Goal: Transaction & Acquisition: Purchase product/service

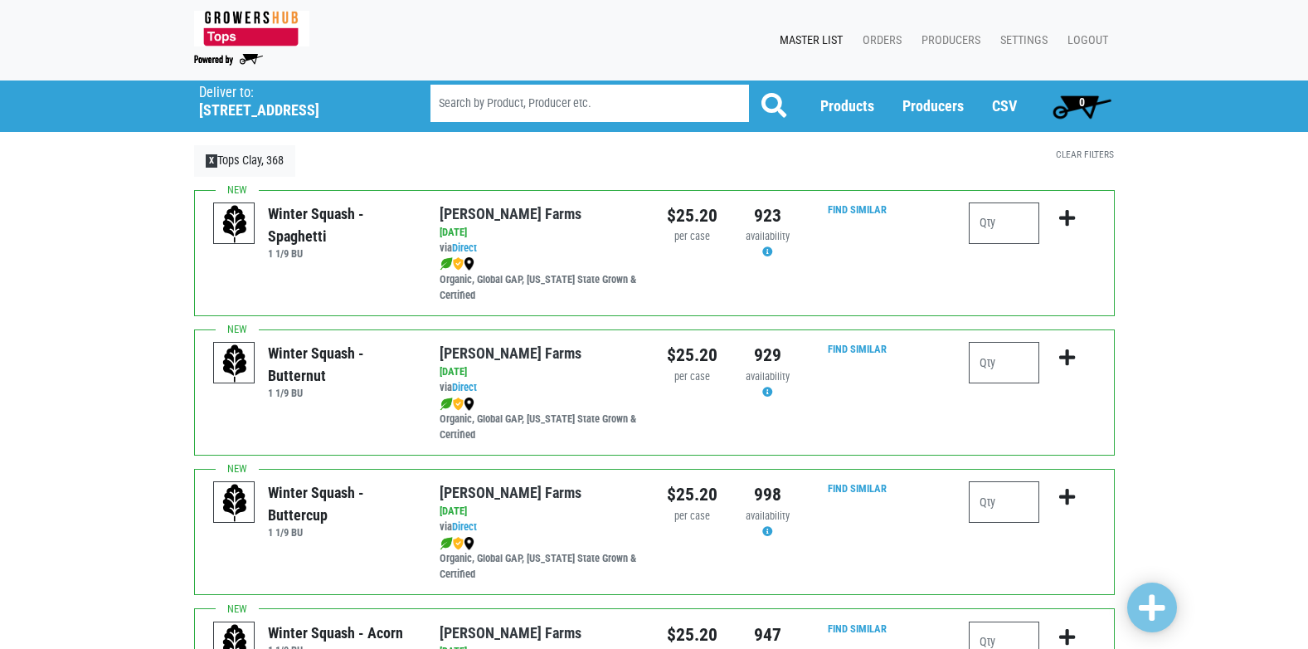
scroll to position [581, 0]
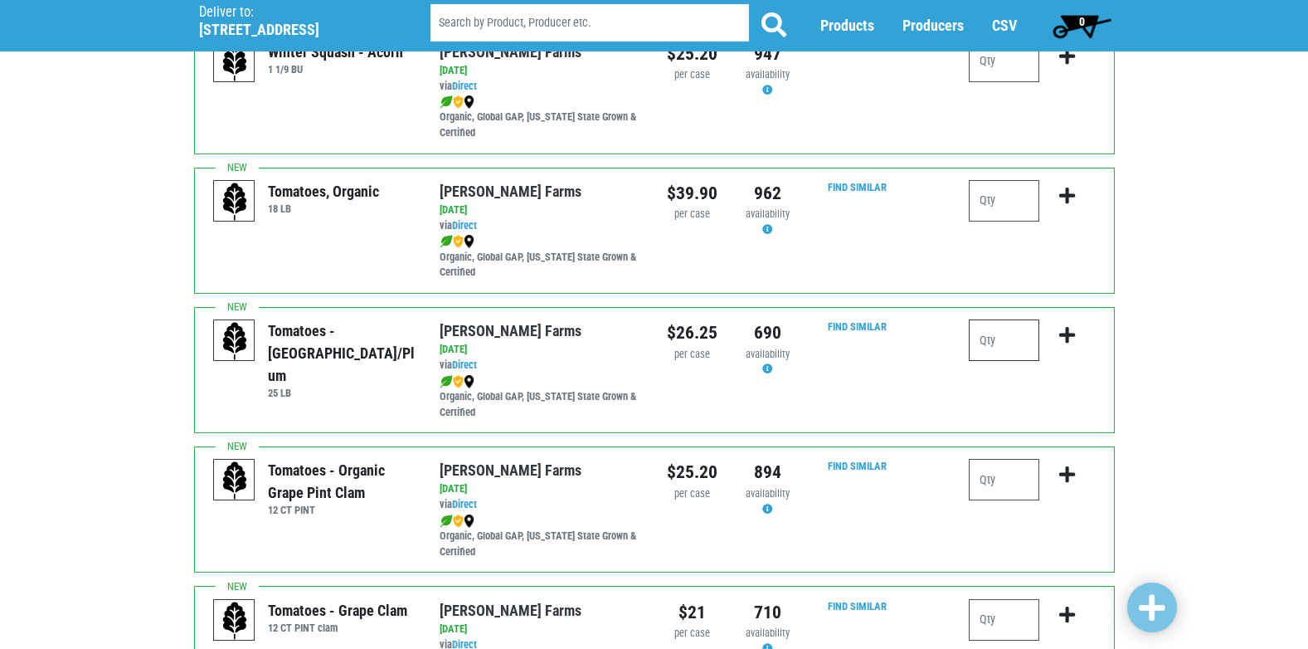
click at [1014, 343] on input "number" at bounding box center [1004, 339] width 71 height 41
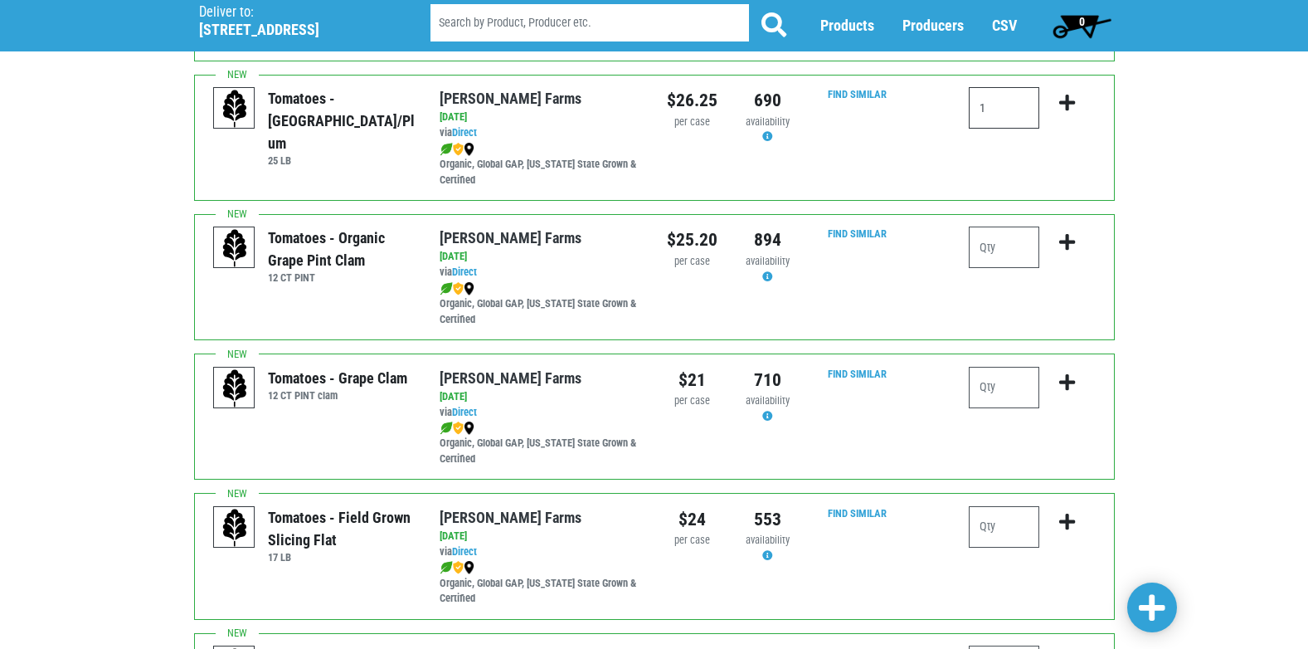
scroll to position [830, 0]
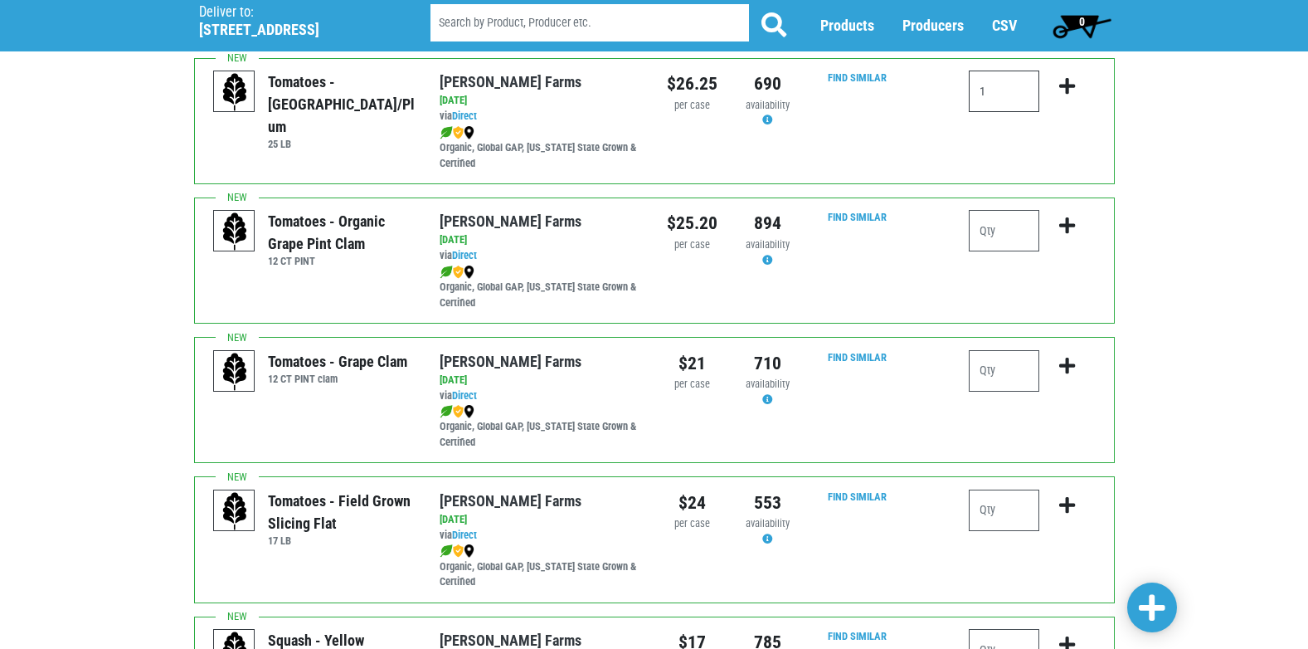
type input "1"
click at [1021, 500] on input "number" at bounding box center [1004, 509] width 71 height 41
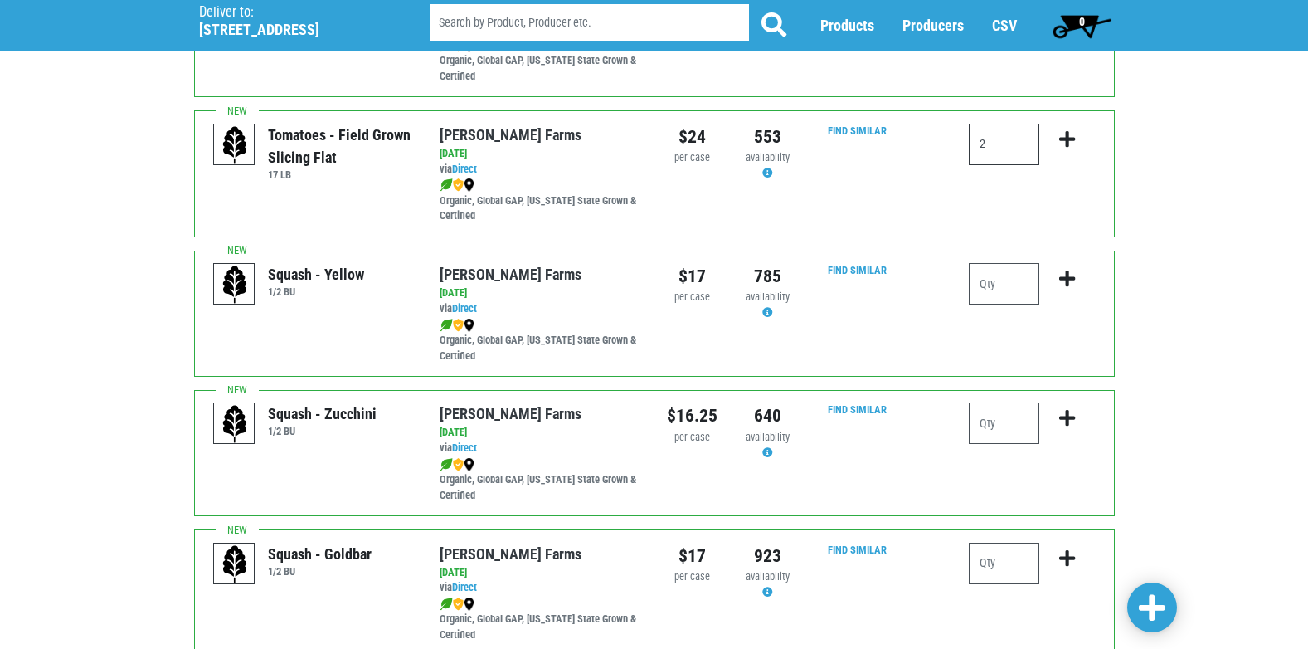
scroll to position [1244, 0]
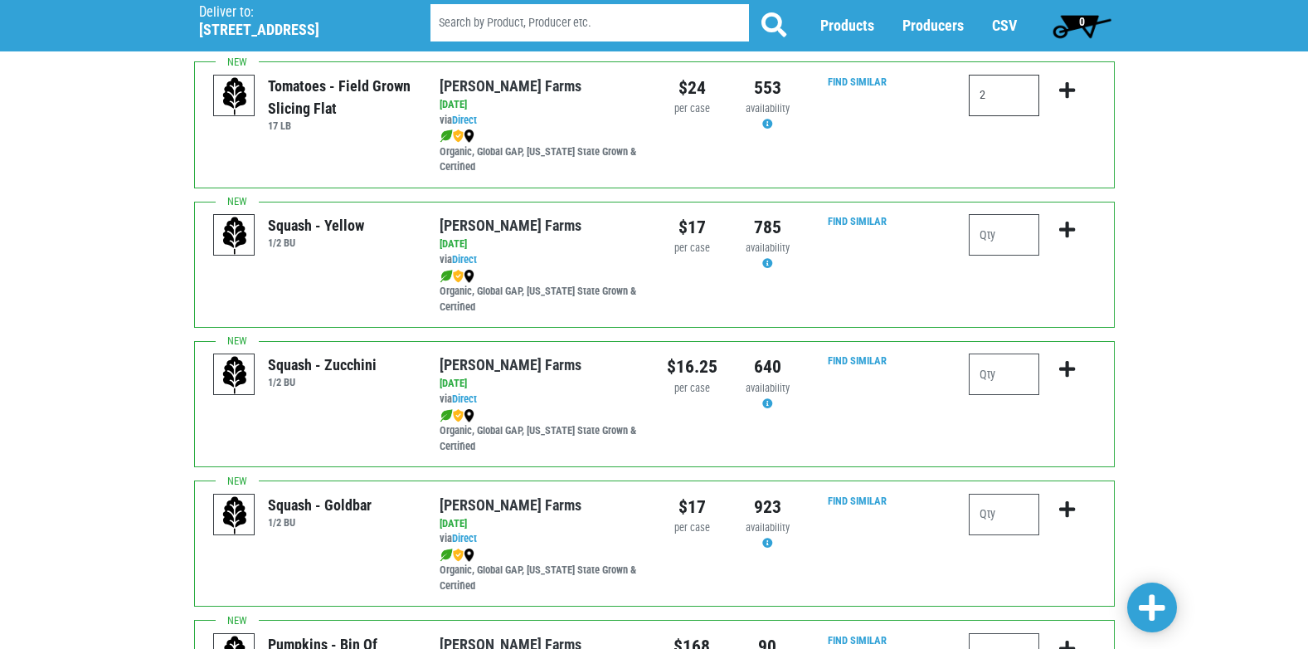
type input "2"
click at [1023, 235] on input "number" at bounding box center [1004, 234] width 71 height 41
type input "1"
click at [1026, 363] on input "number" at bounding box center [1004, 373] width 71 height 41
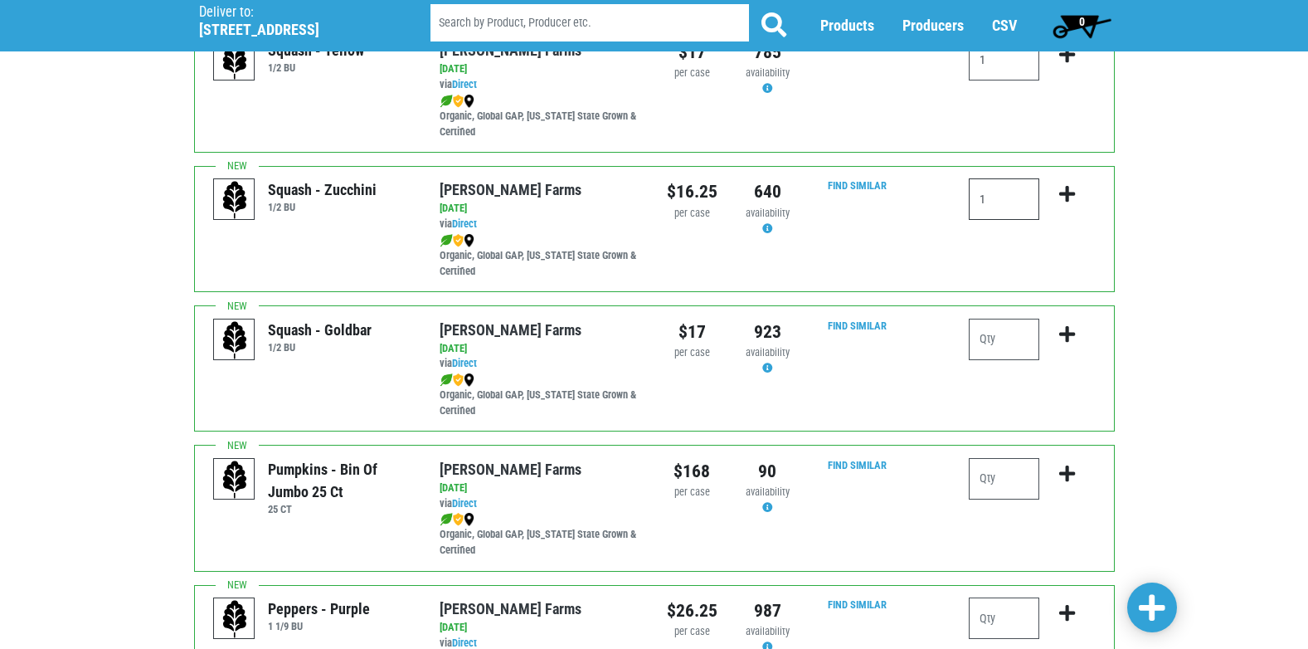
scroll to position [1493, 0]
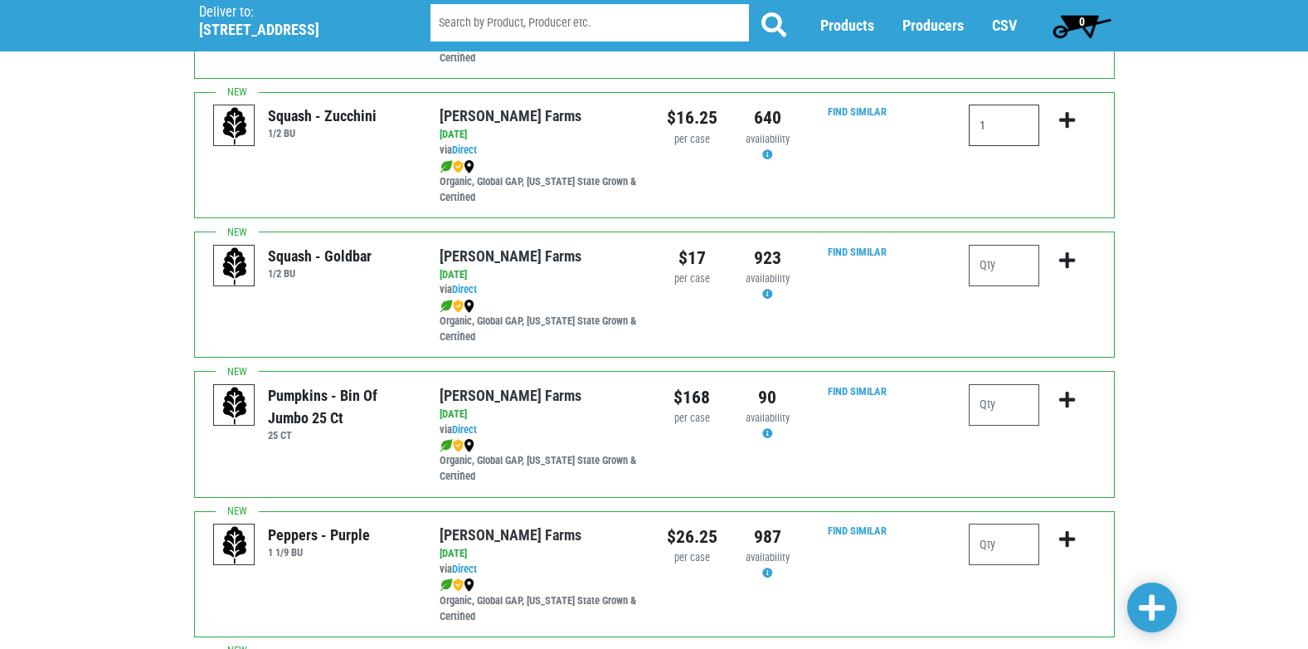
type input "1"
click at [1010, 277] on input "number" at bounding box center [1004, 265] width 71 height 41
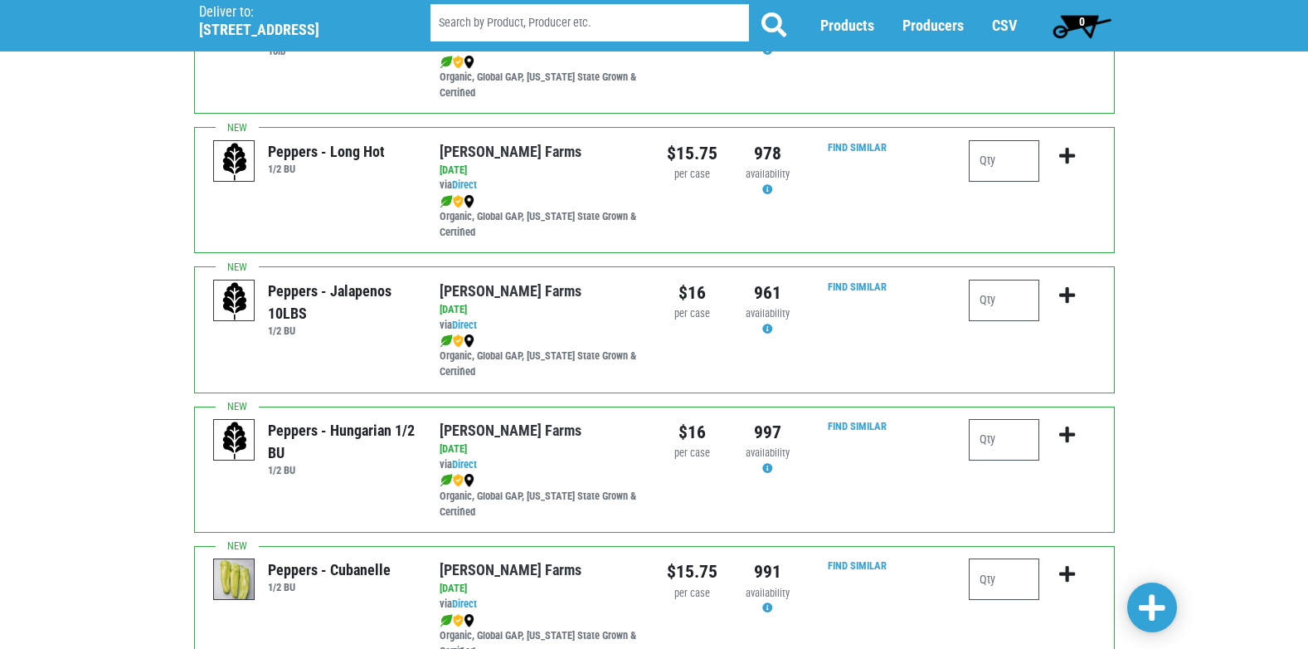
scroll to position [2157, 0]
type input "1"
click at [1009, 306] on input "number" at bounding box center [1004, 299] width 71 height 41
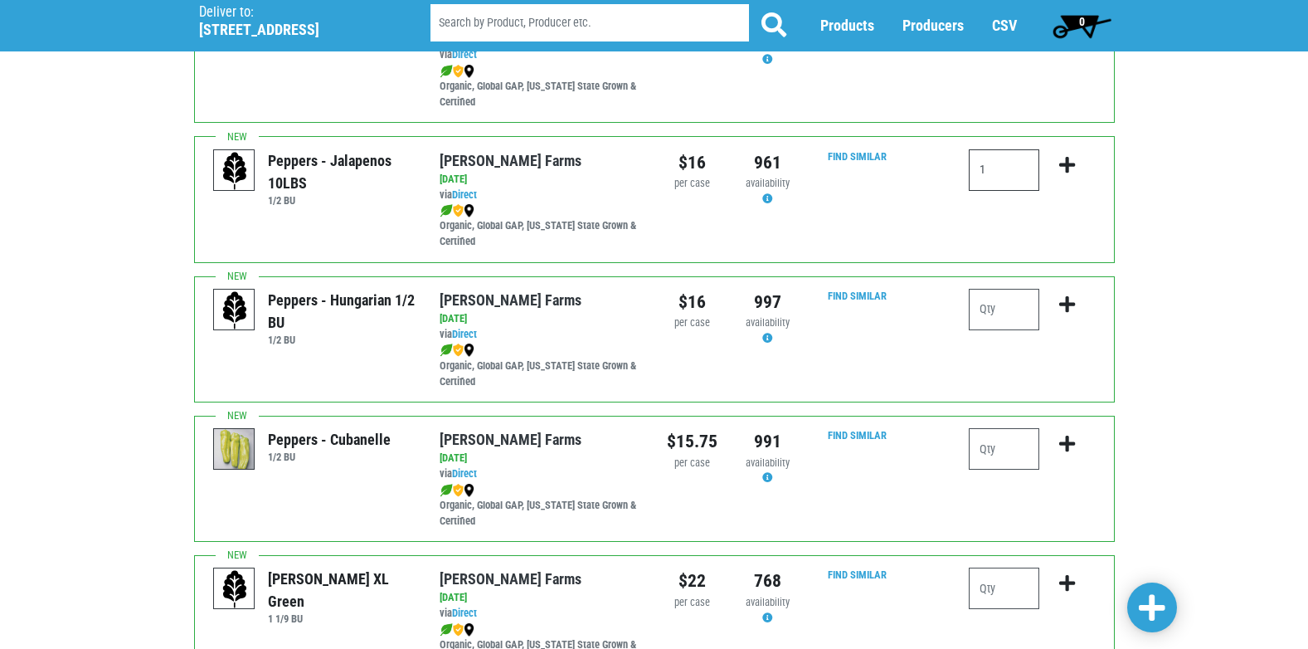
scroll to position [2424, 0]
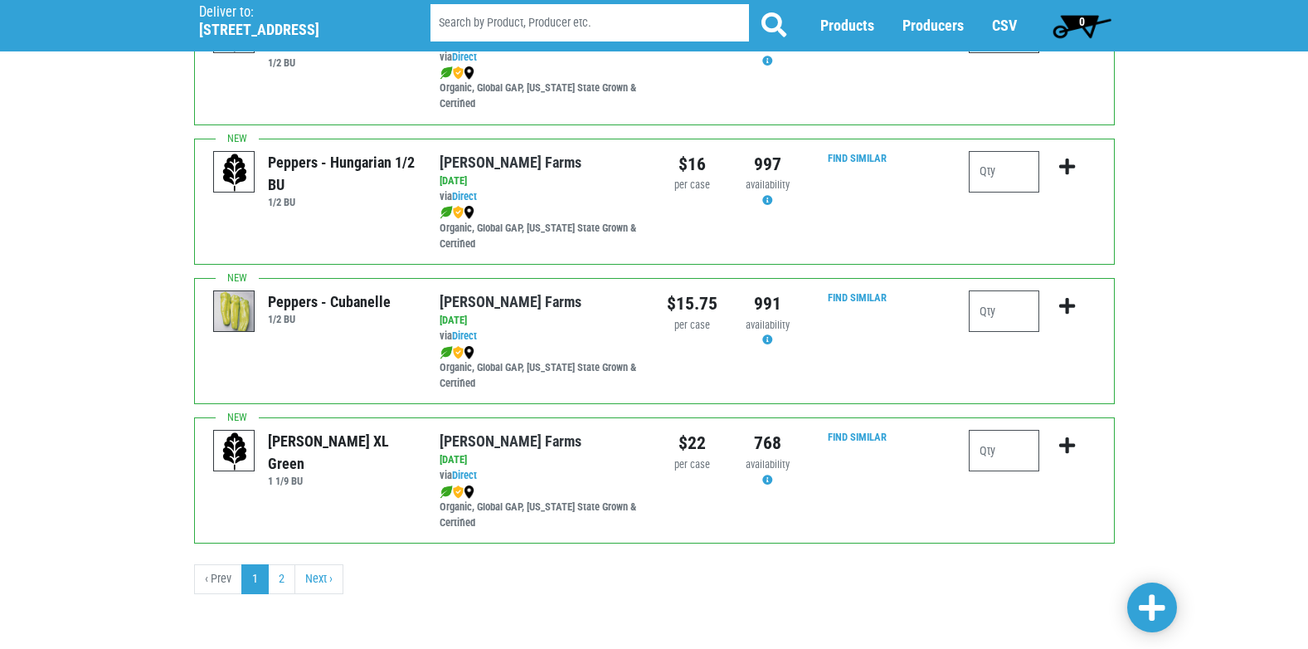
type input "1"
click at [1172, 604] on link at bounding box center [1152, 607] width 50 height 50
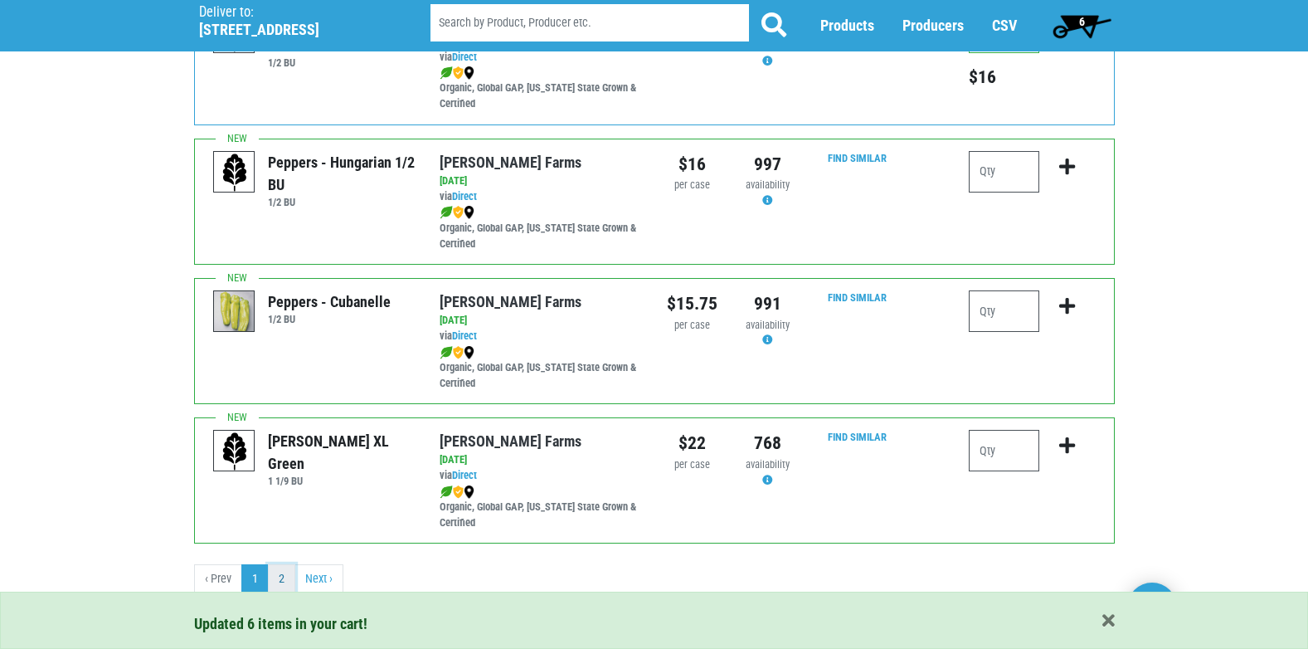
click at [288, 568] on link "2" at bounding box center [281, 579] width 27 height 30
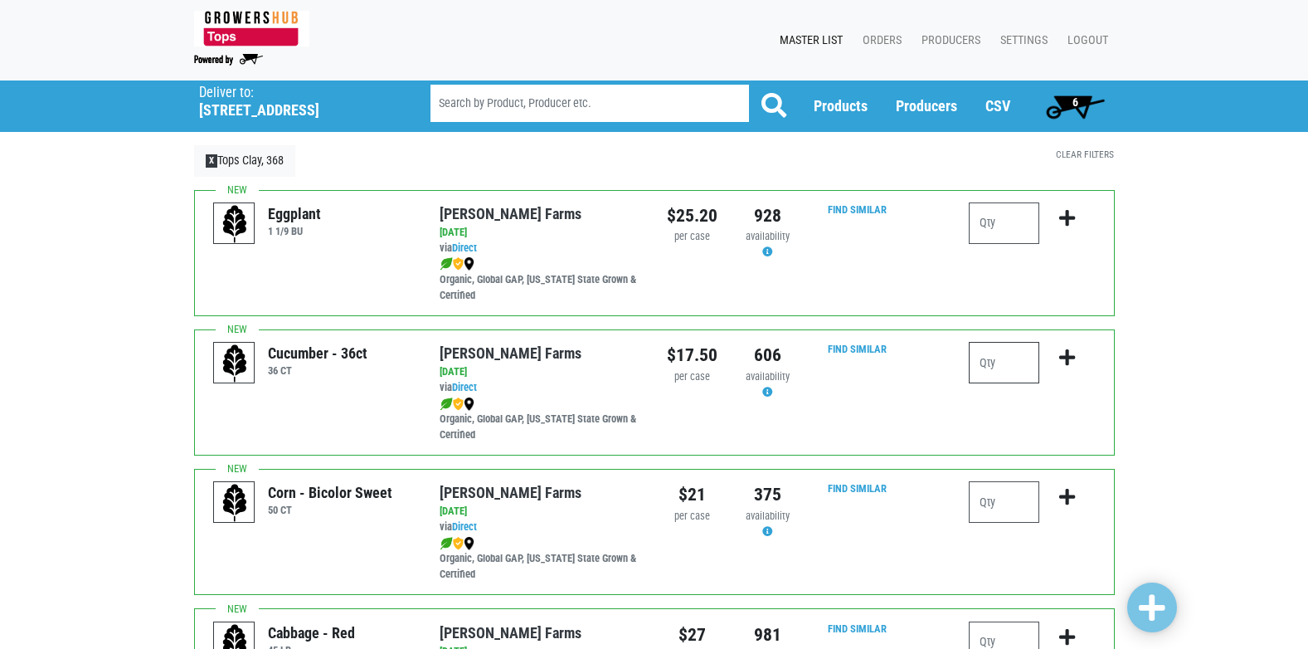
click at [1010, 363] on input "number" at bounding box center [1004, 362] width 71 height 41
type input "3"
click at [1008, 486] on input "number" at bounding box center [1004, 501] width 71 height 41
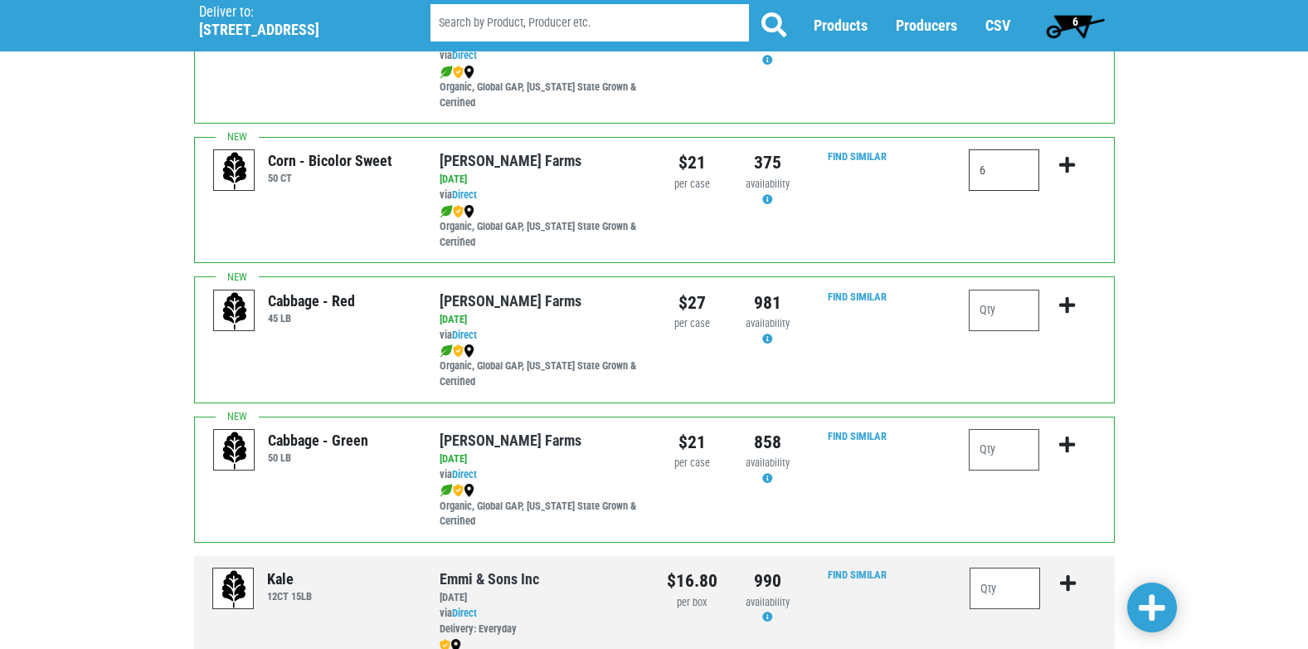
scroll to position [415, 0]
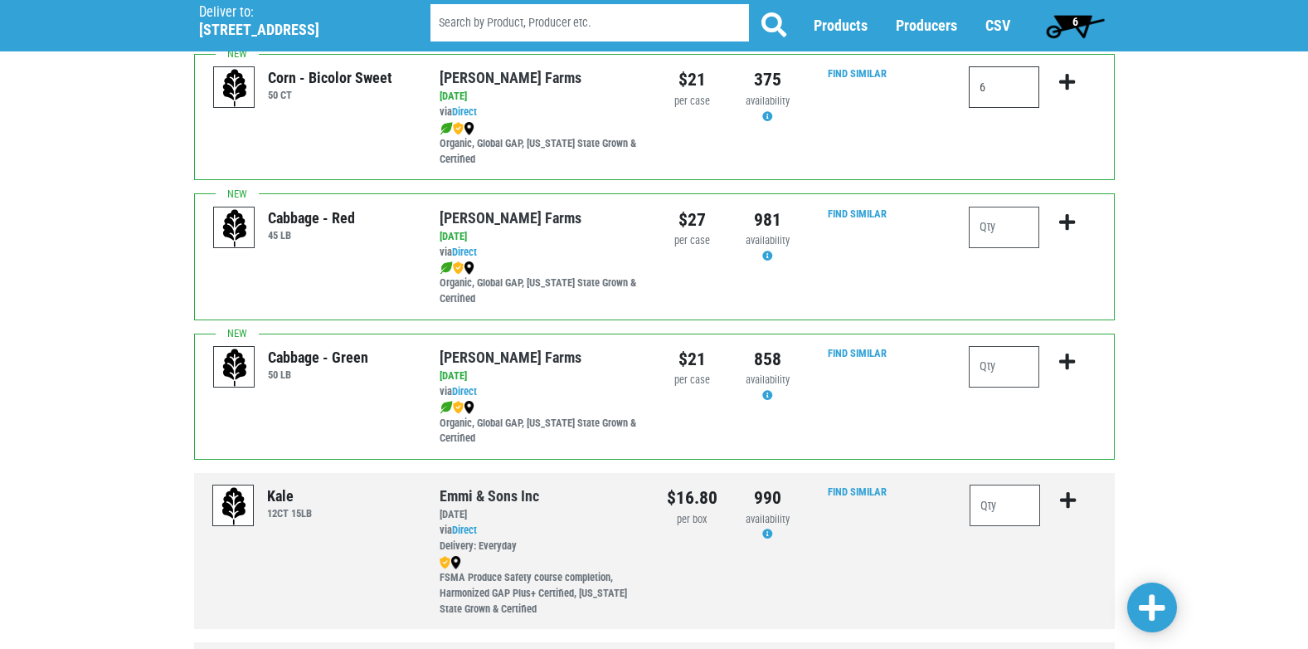
type input "6"
click at [1010, 343] on div "Cabbage - Green 50 [PERSON_NAME][GEOGRAPHIC_DATA] via Direct on [DATE] 50 LB UP…" at bounding box center [654, 397] width 921 height 126
drag, startPoint x: 970, startPoint y: 385, endPoint x: 976, endPoint y: 377, distance: 10.6
click at [975, 378] on input "number" at bounding box center [1004, 366] width 71 height 41
type input "1"
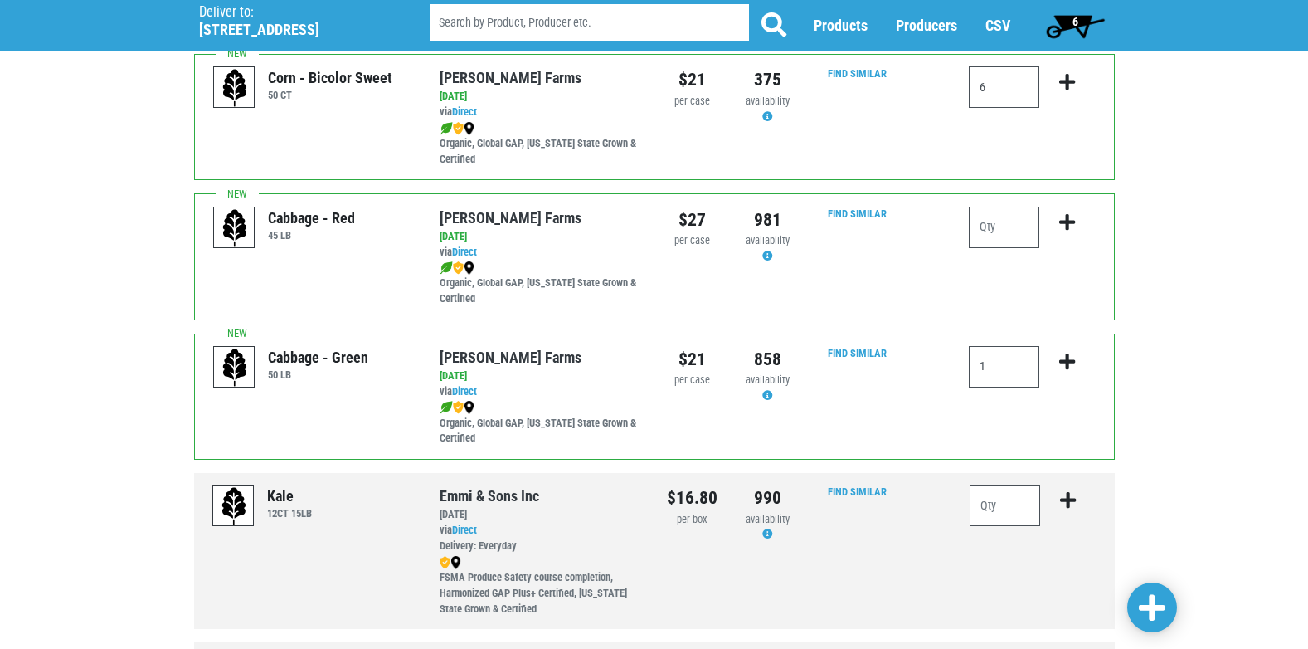
click at [1155, 601] on span at bounding box center [1152, 608] width 27 height 30
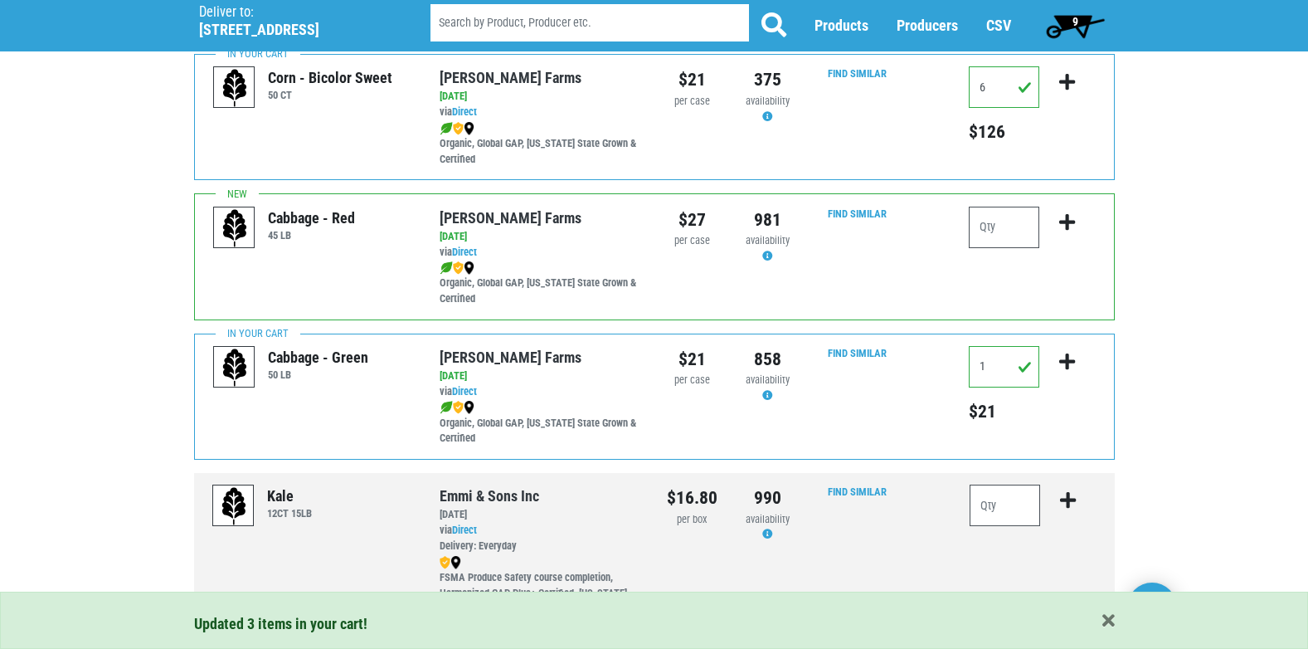
click at [1087, 28] on span "9" at bounding box center [1076, 25] width 74 height 33
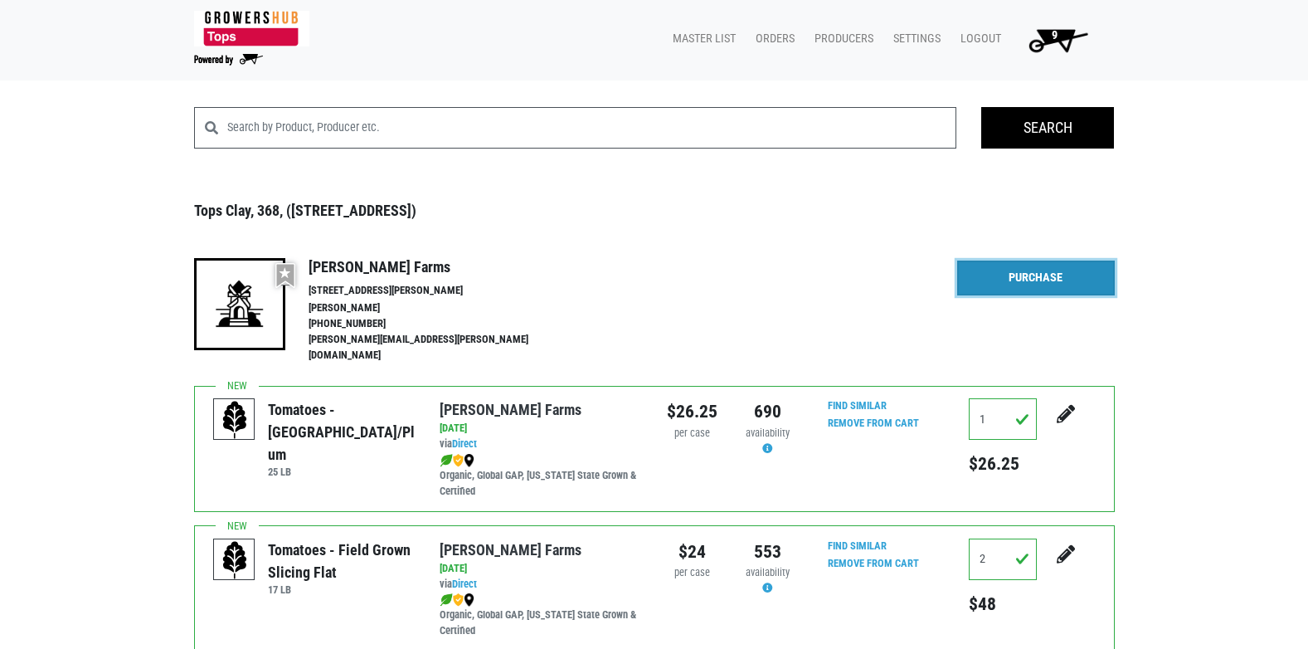
click at [1078, 278] on link "Purchase" at bounding box center [1036, 277] width 158 height 35
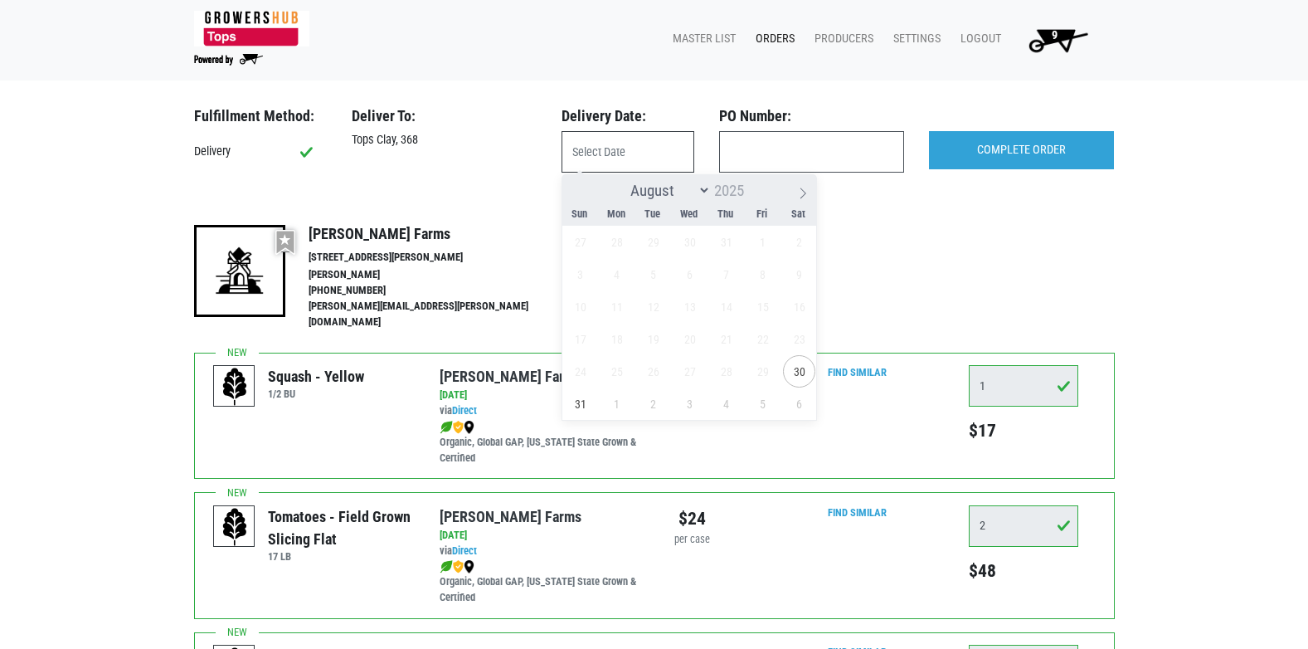
click at [577, 169] on input "text" at bounding box center [628, 151] width 133 height 41
click at [805, 372] on span "30" at bounding box center [799, 371] width 32 height 32
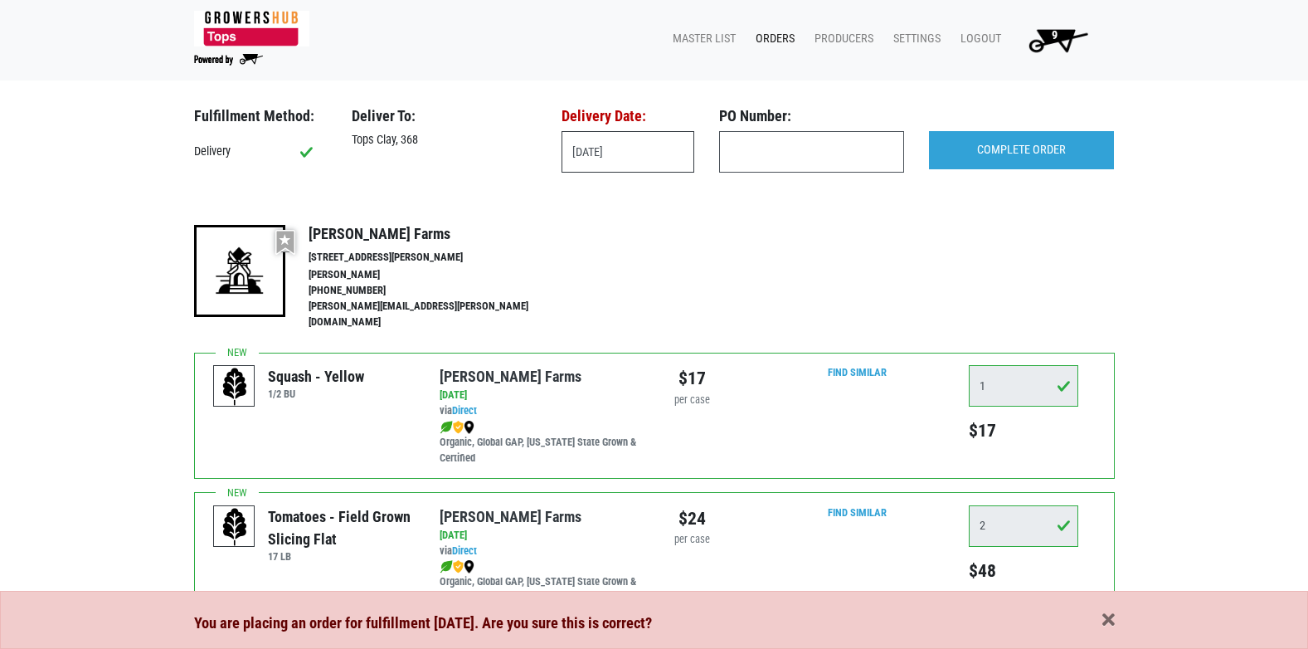
click at [645, 161] on input "[DATE]" at bounding box center [628, 151] width 133 height 41
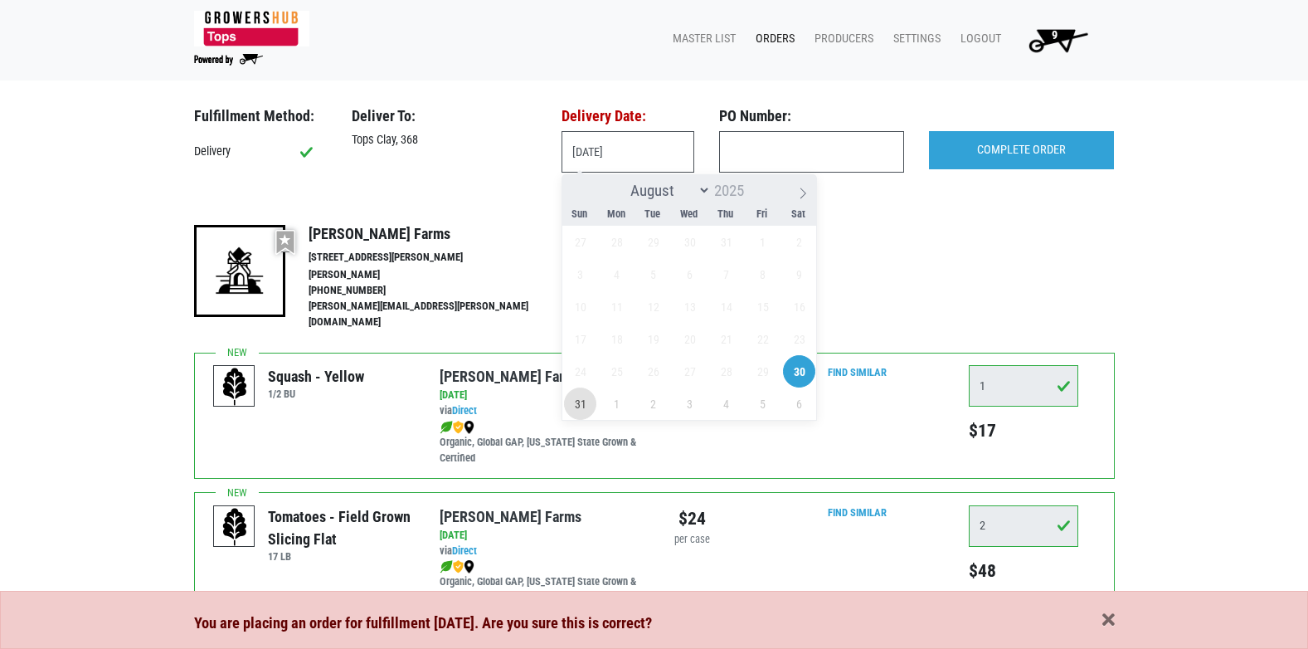
click at [582, 401] on span "31" at bounding box center [580, 403] width 32 height 32
type input "[DATE]"
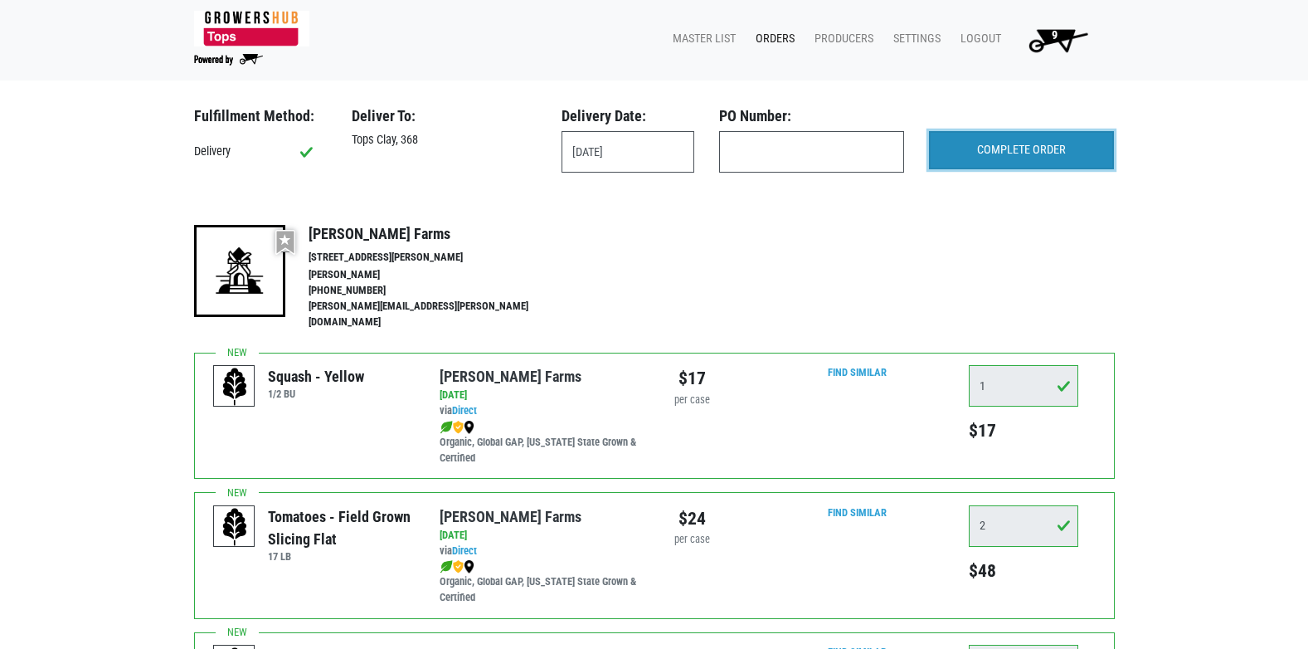
click at [993, 153] on input "COMPLETE ORDER" at bounding box center [1021, 150] width 185 height 38
